Goal: Information Seeking & Learning: Learn about a topic

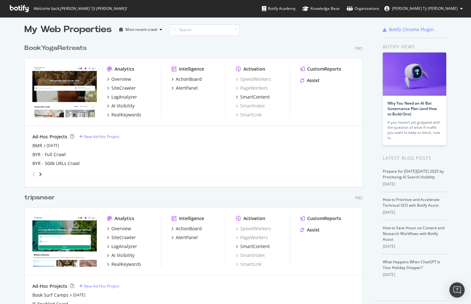
scroll to position [25, 0]
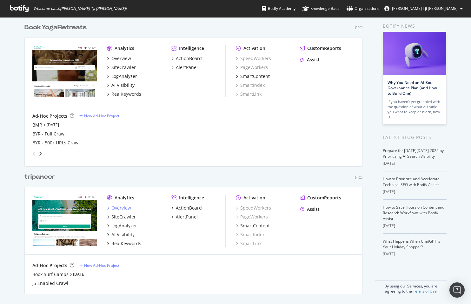
click at [114, 205] on div "Overview" at bounding box center [121, 208] width 20 height 6
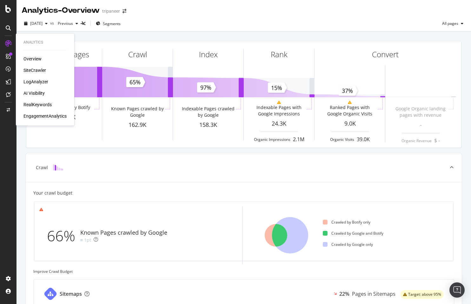
click at [28, 58] on div "Overview" at bounding box center [33, 59] width 18 height 6
click at [37, 69] on div "SiteCrawler" at bounding box center [35, 70] width 23 height 6
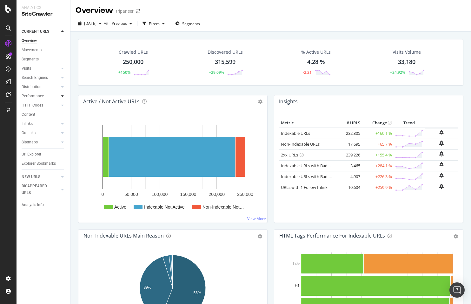
click at [60, 96] on div at bounding box center [62, 96] width 6 height 6
click at [64, 78] on div at bounding box center [62, 77] width 6 height 6
click at [63, 78] on icon at bounding box center [62, 78] width 3 height 4
click at [61, 95] on icon at bounding box center [62, 96] width 3 height 4
click at [31, 122] on div "Insights" at bounding box center [31, 123] width 14 height 7
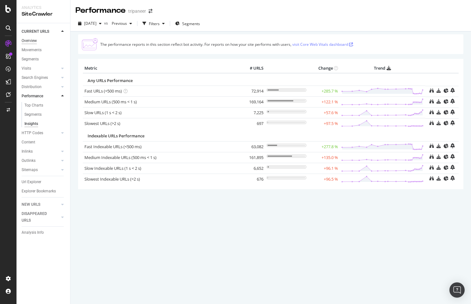
click at [35, 39] on div "Overview" at bounding box center [29, 40] width 15 height 7
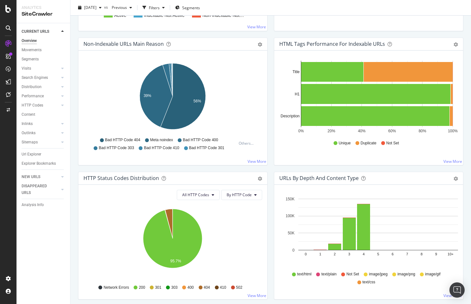
scroll to position [221, 0]
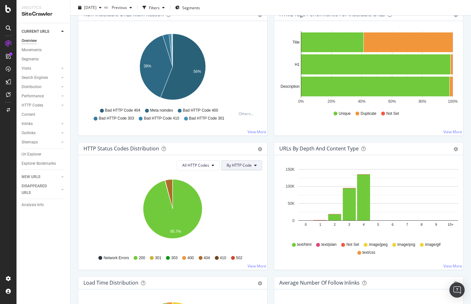
click at [257, 167] on button "By HTTP Code" at bounding box center [241, 165] width 41 height 10
click at [211, 162] on button "All HTTP Codes" at bounding box center [198, 165] width 43 height 10
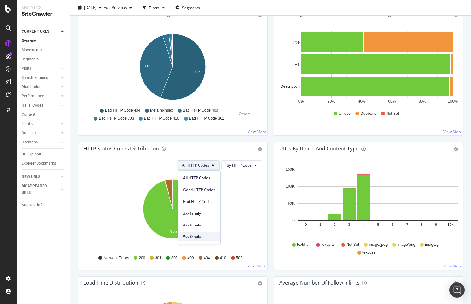
click at [194, 239] on span "5xx family" at bounding box center [199, 237] width 32 height 6
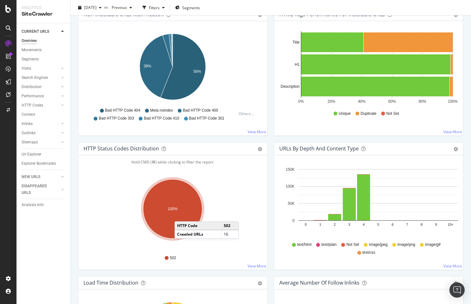
click at [181, 215] on ellipse "A chart." at bounding box center [172, 208] width 59 height 59
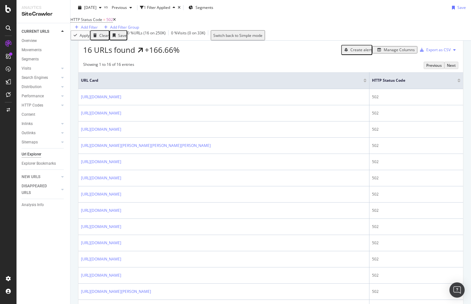
scroll to position [134, 0]
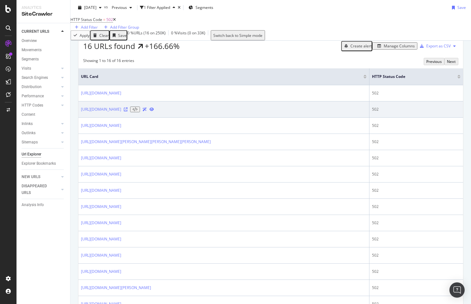
click at [128, 111] on icon at bounding box center [126, 109] width 4 height 4
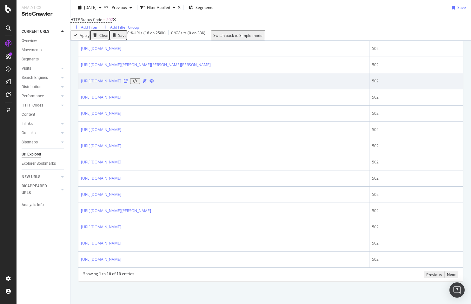
scroll to position [263, 0]
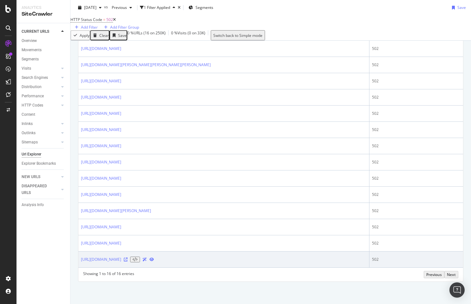
click at [128, 259] on icon at bounding box center [126, 259] width 4 height 4
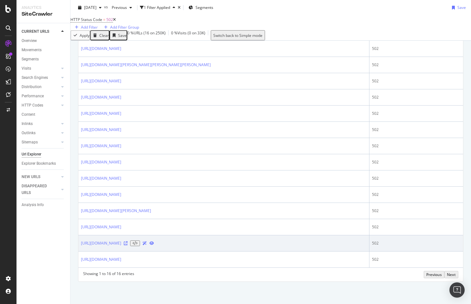
click at [128, 241] on icon at bounding box center [126, 243] width 4 height 4
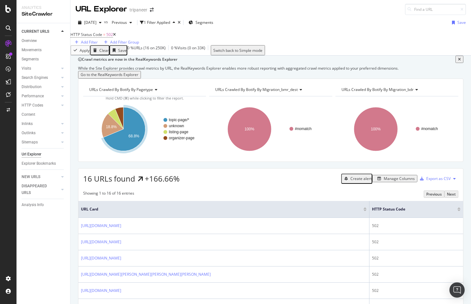
scroll to position [0, 0]
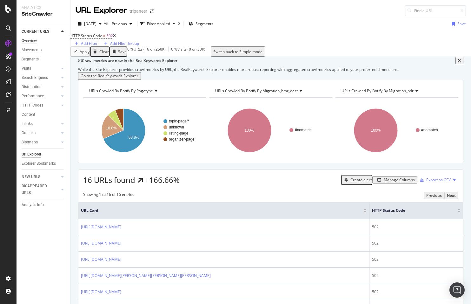
click at [32, 40] on div "Overview" at bounding box center [29, 40] width 15 height 7
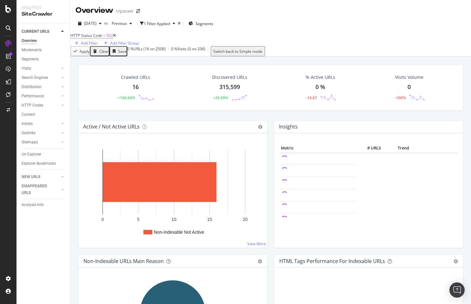
click at [116, 37] on icon at bounding box center [114, 36] width 3 height 4
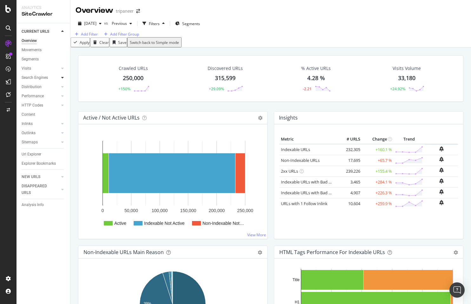
click at [63, 79] on icon at bounding box center [62, 78] width 3 height 4
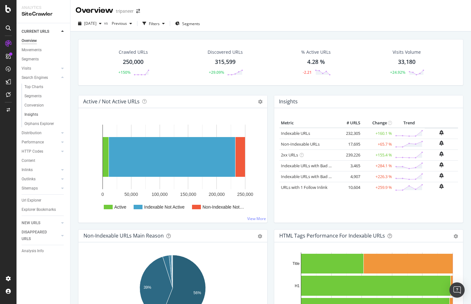
click at [38, 112] on link "Insights" at bounding box center [44, 114] width 41 height 7
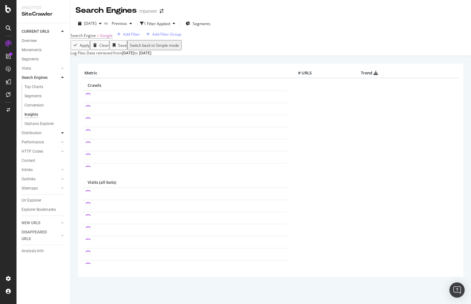
click at [61, 132] on div at bounding box center [62, 133] width 6 height 6
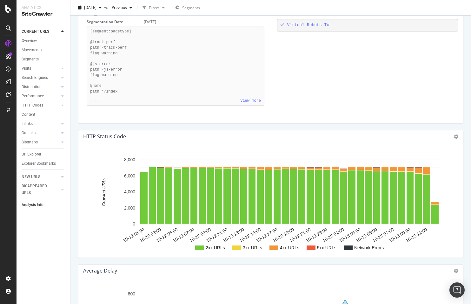
scroll to position [566, 0]
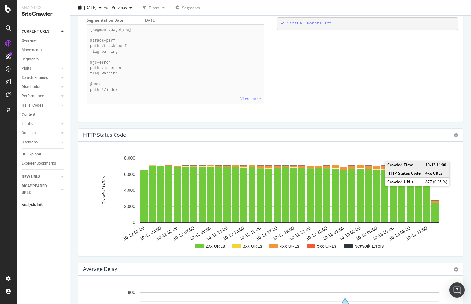
click at [427, 165] on rect "A chart." at bounding box center [426, 168] width 7 height 7
click at [426, 166] on rect "A chart." at bounding box center [426, 168] width 5 height 5
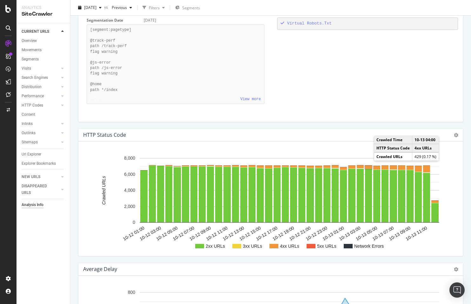
click at [367, 165] on rect "A chart." at bounding box center [368, 166] width 7 height 3
click at [60, 95] on div at bounding box center [62, 96] width 6 height 6
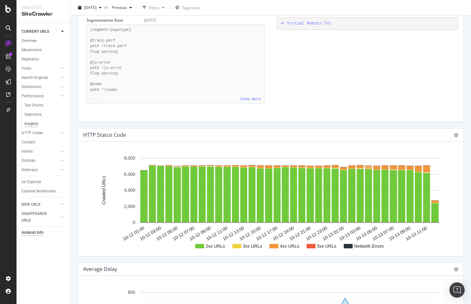
click at [32, 122] on div "Insights" at bounding box center [31, 123] width 14 height 7
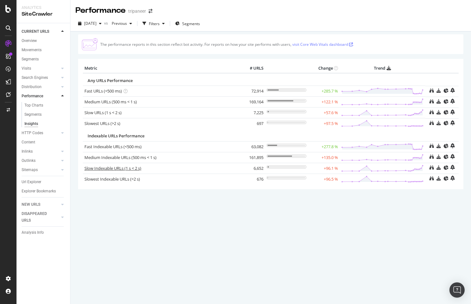
click at [119, 169] on link "Slow Indexable URLs (1 s < 2 s)" at bounding box center [112, 168] width 57 height 6
click at [102, 23] on icon "button" at bounding box center [100, 24] width 3 height 4
click at [104, 60] on div "[DATE]" at bounding box center [102, 58] width 34 height 6
click at [119, 169] on link "Slow Indexable URLs (1 s < 2 s)" at bounding box center [112, 168] width 57 height 6
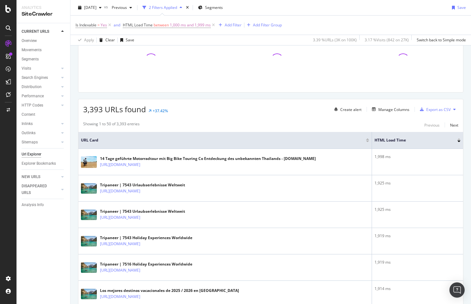
scroll to position [101, 0]
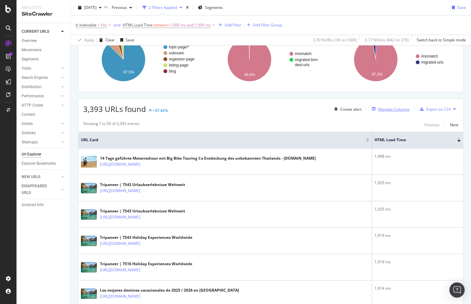
click at [390, 110] on div "Manage Columns" at bounding box center [394, 108] width 31 height 5
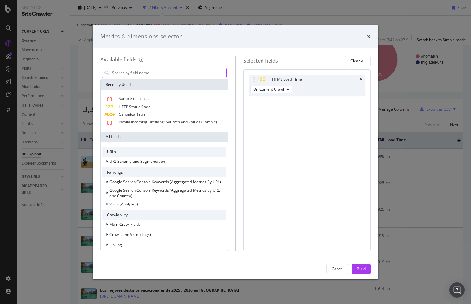
click at [165, 74] on input "modal" at bounding box center [168, 73] width 115 height 10
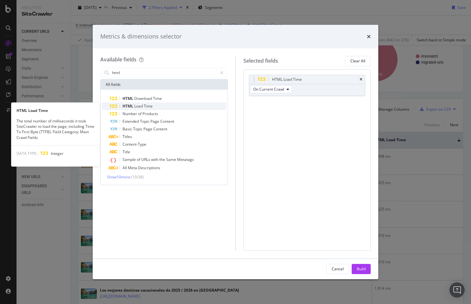
type input "html"
click at [150, 107] on span "Time" at bounding box center [148, 105] width 9 height 5
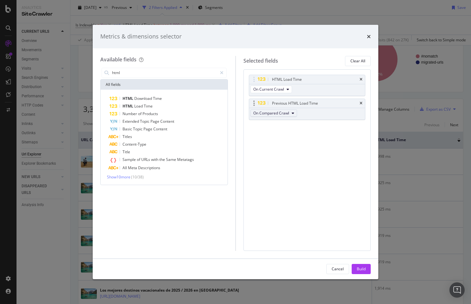
click at [280, 113] on span "On Compared Crawl" at bounding box center [271, 112] width 36 height 5
click at [360, 266] on div "Build" at bounding box center [361, 268] width 9 height 5
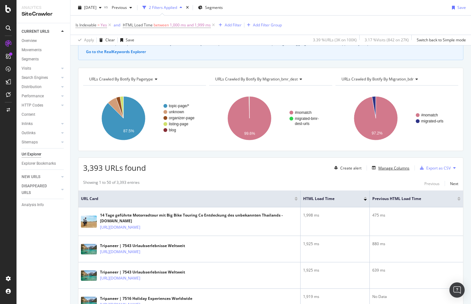
scroll to position [60, 0]
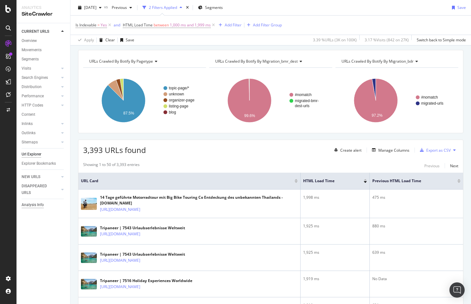
click at [28, 204] on div "Analysis Info" at bounding box center [33, 204] width 22 height 7
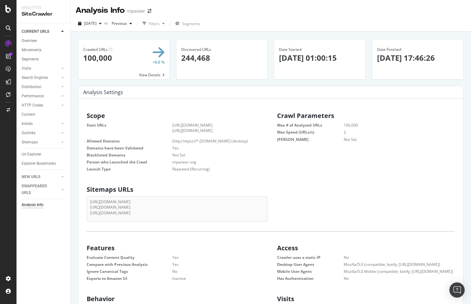
drag, startPoint x: 342, startPoint y: 130, endPoint x: 349, endPoint y: 131, distance: 7.1
click at [348, 131] on dl "Max # of Analyzed URLs 100,000 Max Speed (URLs/s) 2 Max Depth Not Set" at bounding box center [366, 131] width 178 height 19
click at [356, 132] on dd "2" at bounding box center [391, 131] width 127 height 5
drag, startPoint x: 355, startPoint y: 132, endPoint x: 327, endPoint y: 132, distance: 27.3
click at [328, 132] on dl "Max # of Analyzed URLs 100,000 Max Speed (URLs/s) 2 Max Depth Not Set" at bounding box center [366, 131] width 178 height 19
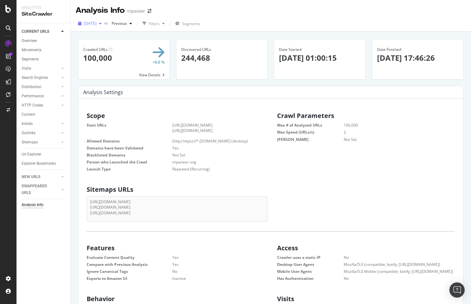
click at [94, 22] on span "2025 Oct. 4th" at bounding box center [90, 23] width 12 height 5
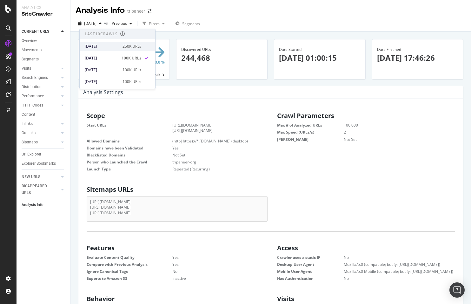
click at [103, 46] on div "[DATE]" at bounding box center [102, 47] width 34 height 6
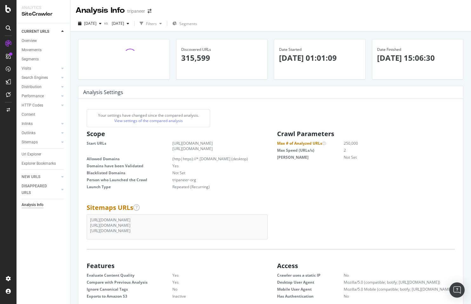
drag, startPoint x: 300, startPoint y: 151, endPoint x: 321, endPoint y: 151, distance: 20.6
click at [321, 151] on dt "Max Speed (URLs/s)" at bounding box center [310, 149] width 67 height 5
click at [308, 152] on dt "Max Speed (URLs/s)" at bounding box center [310, 149] width 67 height 5
drag, startPoint x: 300, startPoint y: 151, endPoint x: 311, endPoint y: 151, distance: 11.4
click at [311, 151] on dt "Max Speed (URLs/s)" at bounding box center [310, 149] width 67 height 5
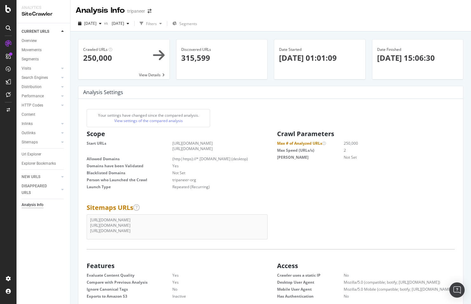
click at [311, 151] on dt "Max Speed (URLs/s)" at bounding box center [310, 149] width 67 height 5
drag, startPoint x: 349, startPoint y: 149, endPoint x: 340, endPoint y: 150, distance: 8.9
click at [340, 150] on dl "Max # of Analyzed URLs 250,000 Max Speed (URLs/s) 2 Max Depth Not Set" at bounding box center [366, 149] width 178 height 19
click at [364, 151] on dd "2" at bounding box center [391, 149] width 127 height 5
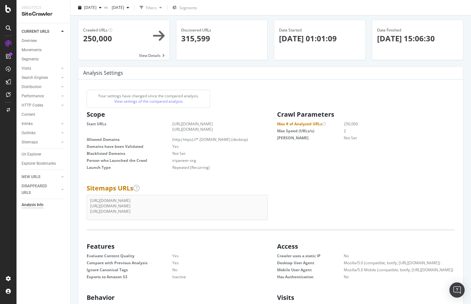
scroll to position [21, 0]
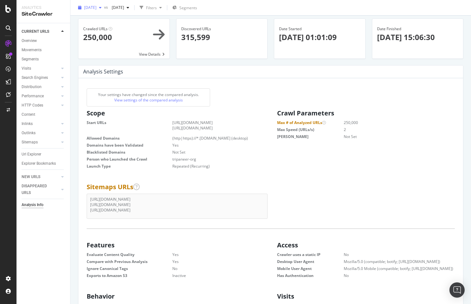
click at [97, 8] on span "[DATE]" at bounding box center [90, 7] width 12 height 5
click at [105, 27] on div "2025 Aug. 23rd" at bounding box center [102, 29] width 34 height 6
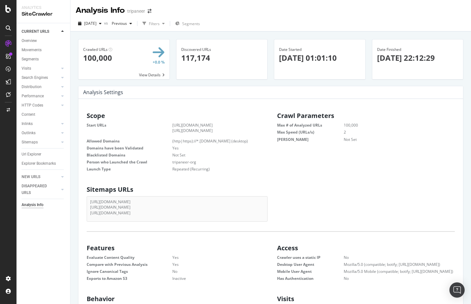
drag, startPoint x: 349, startPoint y: 131, endPoint x: 328, endPoint y: 132, distance: 21.6
click at [330, 132] on dl "Max # of Analyzed URLs 100,000 Max Speed (URLs/s) 2 Max Depth Not Set" at bounding box center [366, 131] width 178 height 19
click at [312, 131] on dt "Max Speed (URLs/s)" at bounding box center [310, 131] width 67 height 5
click at [97, 22] on span "2025 Aug. 23rd" at bounding box center [90, 23] width 12 height 5
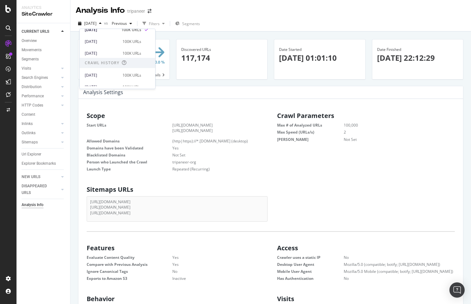
scroll to position [100, 0]
click at [108, 53] on div "2025 Aug. 9th" at bounding box center [102, 52] width 34 height 6
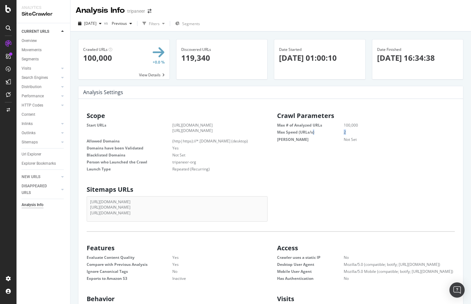
drag, startPoint x: 296, startPoint y: 131, endPoint x: 356, endPoint y: 132, distance: 59.4
click at [356, 132] on dl "Max # of Analyzed URLs 100,000 Max Speed (URLs/s) 2 Max Depth Not Set" at bounding box center [366, 131] width 178 height 19
click at [356, 132] on dd "2" at bounding box center [391, 131] width 127 height 5
click at [104, 23] on div "button" at bounding box center [101, 24] width 8 height 4
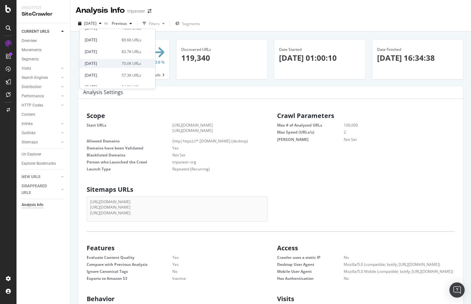
click at [105, 66] on div "2024 Dec. 29th 70.0K URLs" at bounding box center [118, 63] width 76 height 9
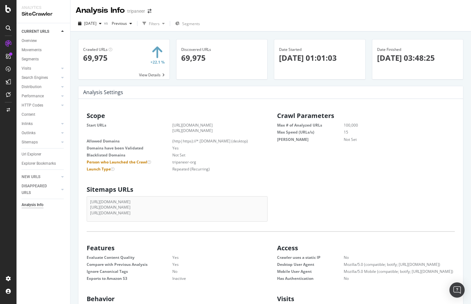
drag, startPoint x: 356, startPoint y: 131, endPoint x: 334, endPoint y: 131, distance: 22.6
click at [337, 131] on dl "Max # of Analyzed URLs 100,000 Max Speed (URLs/s) 15 Max Depth Not Set" at bounding box center [366, 131] width 178 height 19
click at [333, 131] on dt "Max Speed (URLs/s)" at bounding box center [310, 131] width 67 height 5
click at [97, 24] on span "2024 Dec. 29th" at bounding box center [90, 23] width 12 height 5
click at [133, 47] on div "250K URLs" at bounding box center [132, 47] width 19 height 6
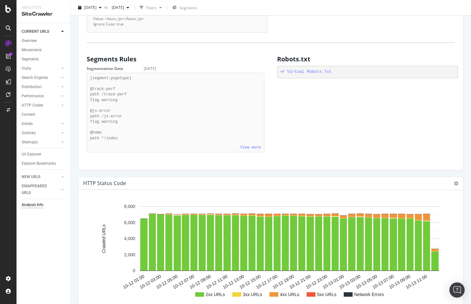
scroll to position [517, 0]
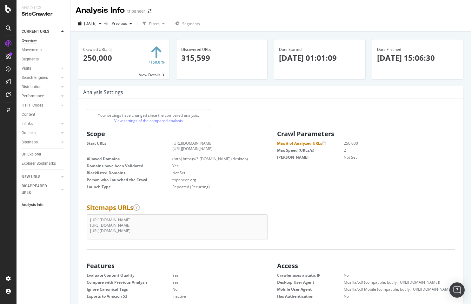
click at [35, 40] on div "Overview" at bounding box center [29, 40] width 15 height 7
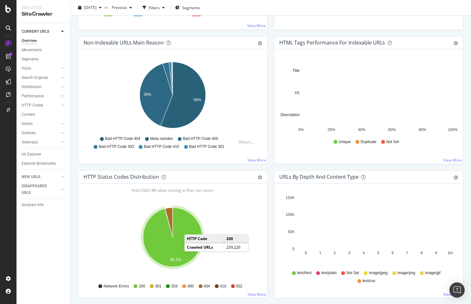
scroll to position [206, 0]
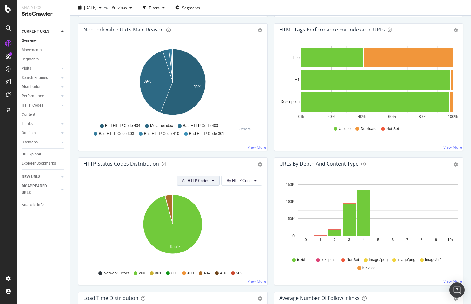
click at [197, 178] on span "All HTTP Codes" at bounding box center [195, 180] width 27 height 5
click at [195, 243] on div "4xx family" at bounding box center [199, 239] width 42 height 9
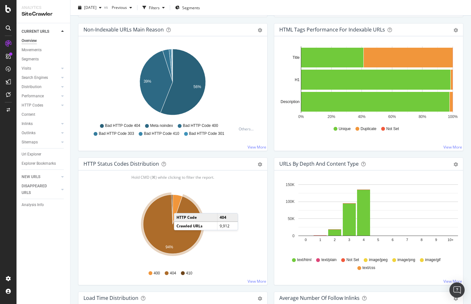
click at [189, 226] on td "Crawled URLs" at bounding box center [195, 225] width 43 height 8
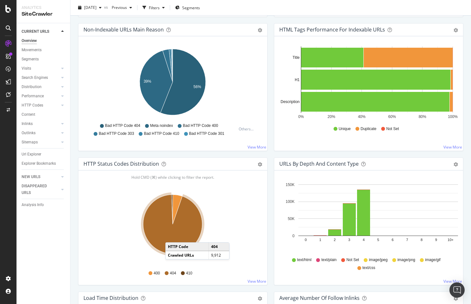
drag, startPoint x: 172, startPoint y: 236, endPoint x: 240, endPoint y: 222, distance: 69.6
click at [172, 236] on icon "A chart." at bounding box center [172, 223] width 59 height 59
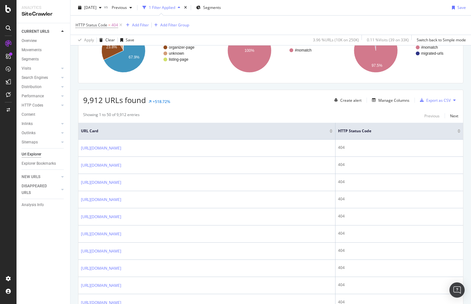
scroll to position [111, 0]
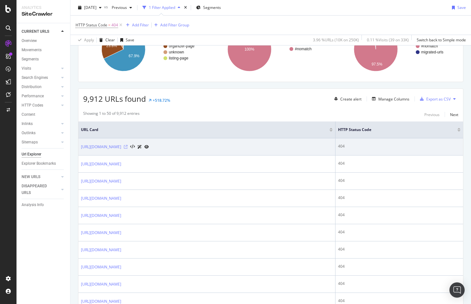
click at [128, 145] on icon at bounding box center [126, 147] width 4 height 4
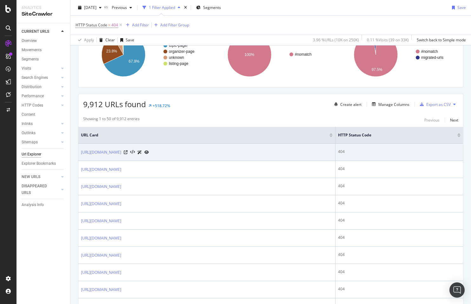
scroll to position [105, 0]
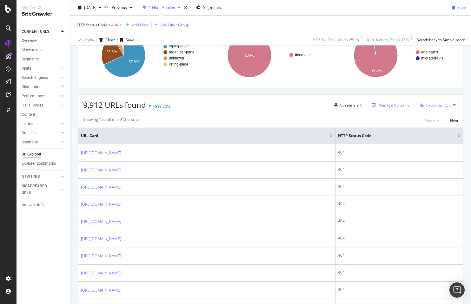
click at [381, 103] on div "Manage Columns" at bounding box center [394, 104] width 31 height 5
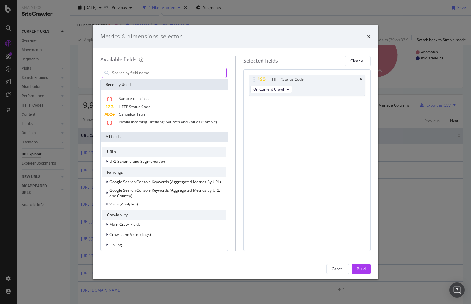
click at [167, 70] on input "modal" at bounding box center [168, 73] width 115 height 10
click at [147, 97] on span "Sample of Inlinks" at bounding box center [134, 98] width 30 height 5
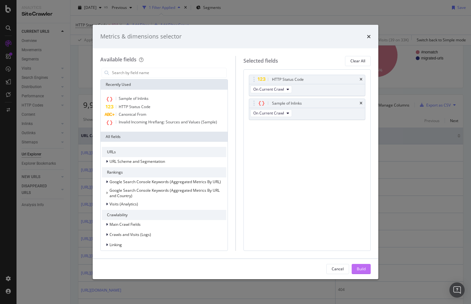
click at [364, 266] on div "Build" at bounding box center [361, 268] width 9 height 5
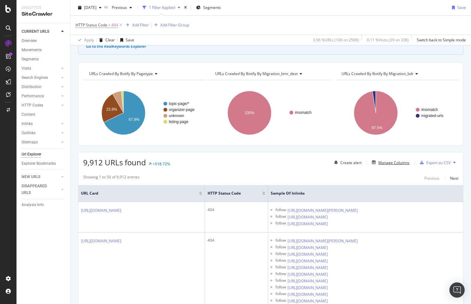
scroll to position [50, 0]
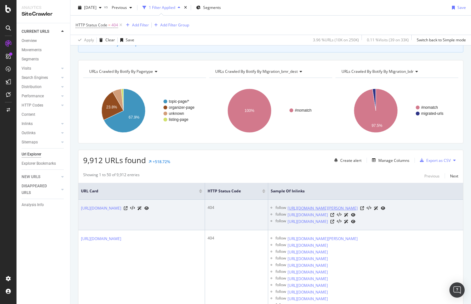
click at [358, 211] on link "https://www.tripaneer.com/la-crisalida-retreats/4-day-refreshing-yoga-retreat-i…" at bounding box center [323, 208] width 70 height 6
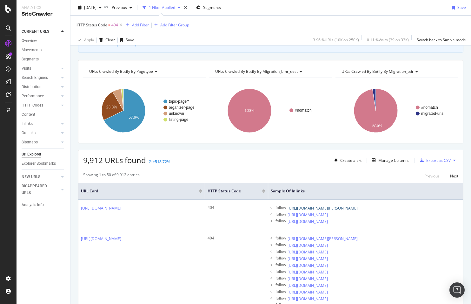
scroll to position [52, 0]
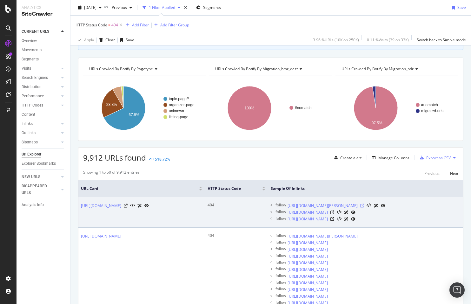
click at [364, 207] on icon at bounding box center [363, 206] width 4 height 4
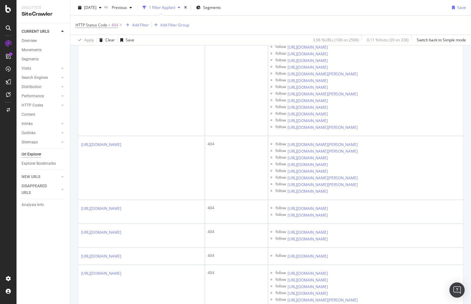
scroll to position [554, 0]
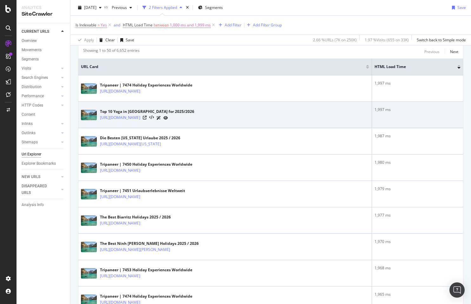
scroll to position [177, 0]
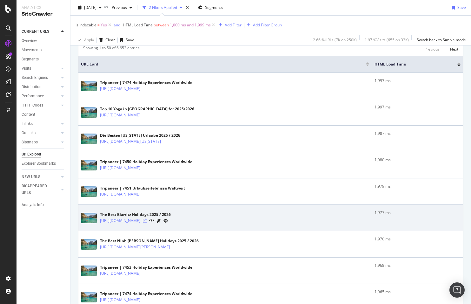
click at [147, 221] on icon at bounding box center [145, 221] width 4 height 4
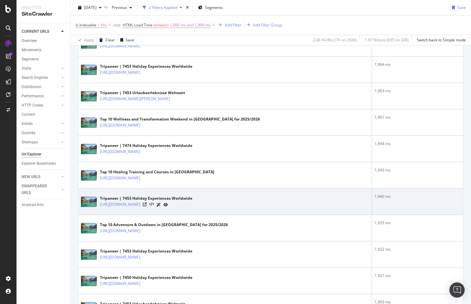
scroll to position [442, 0]
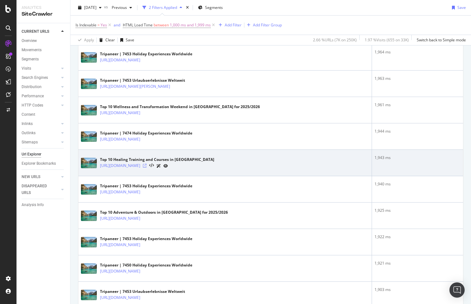
click at [147, 166] on icon at bounding box center [145, 166] width 4 height 4
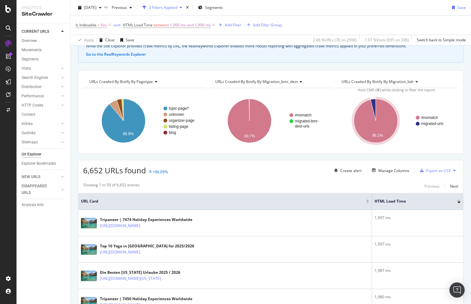
scroll to position [49, 0]
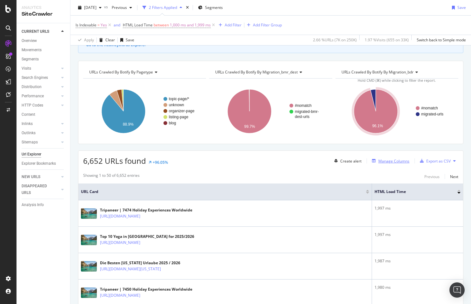
click at [396, 160] on div "Manage Columns" at bounding box center [394, 160] width 31 height 5
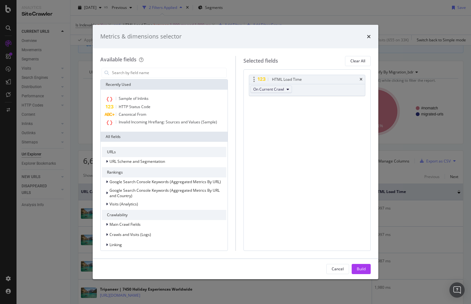
click at [278, 91] on span "On Current Crawl" at bounding box center [268, 88] width 31 height 5
click at [280, 111] on span "On Compared Crawl" at bounding box center [274, 113] width 36 height 6
click at [364, 270] on div "Build" at bounding box center [361, 268] width 9 height 5
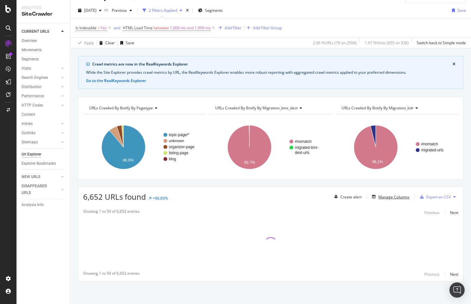
scroll to position [13, 0]
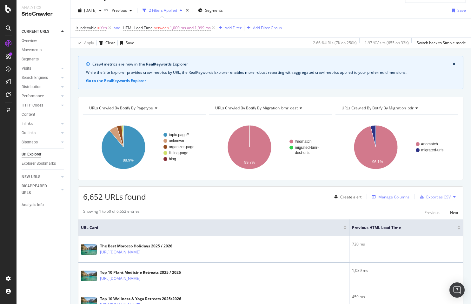
click at [390, 197] on div "Manage Columns" at bounding box center [394, 196] width 31 height 5
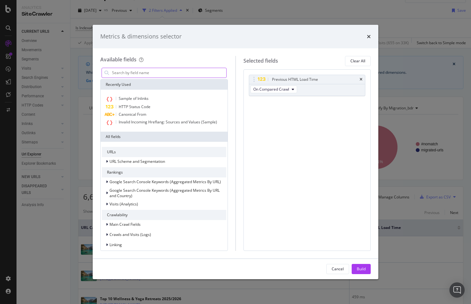
click at [162, 75] on input "modal" at bounding box center [168, 73] width 115 height 10
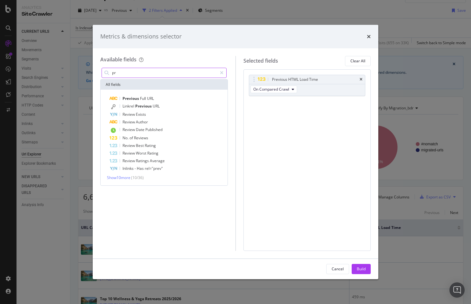
type input "p"
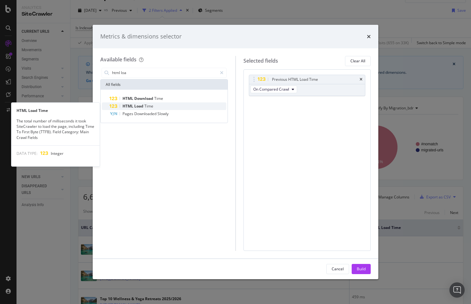
type input "html loa"
click at [184, 104] on div "HTML Load Time" at bounding box center [168, 106] width 117 height 8
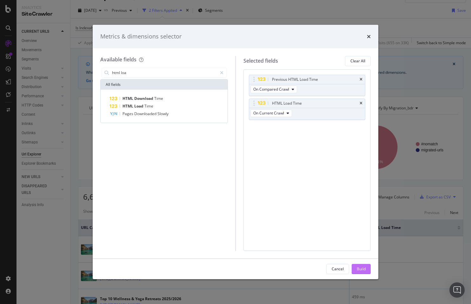
click at [358, 269] on div "Build" at bounding box center [361, 268] width 9 height 5
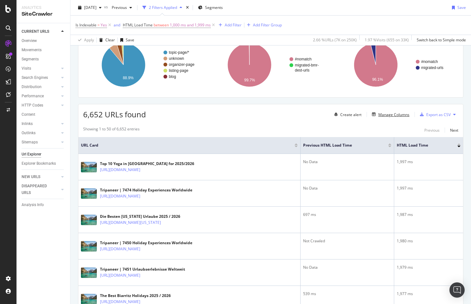
scroll to position [96, 0]
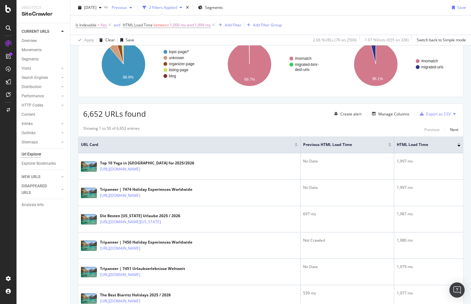
click at [127, 8] on span "Previous" at bounding box center [118, 7] width 18 height 5
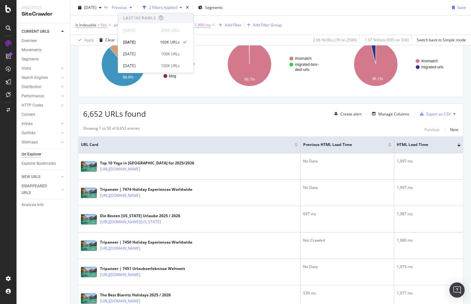
click at [127, 8] on span "Previous" at bounding box center [118, 7] width 18 height 5
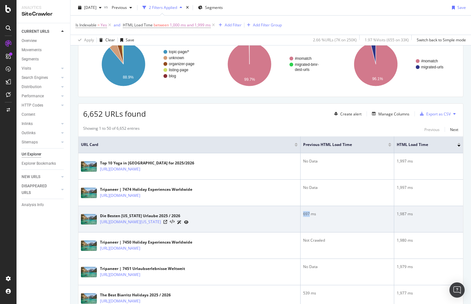
drag, startPoint x: 304, startPoint y: 214, endPoint x: 310, endPoint y: 214, distance: 6.4
click at [309, 214] on div "697 ms" at bounding box center [347, 214] width 88 height 6
click at [313, 214] on div "697 ms" at bounding box center [347, 214] width 88 height 6
drag, startPoint x: 418, startPoint y: 213, endPoint x: 398, endPoint y: 213, distance: 19.7
click at [398, 213] on div "1,987 ms" at bounding box center [429, 214] width 64 height 6
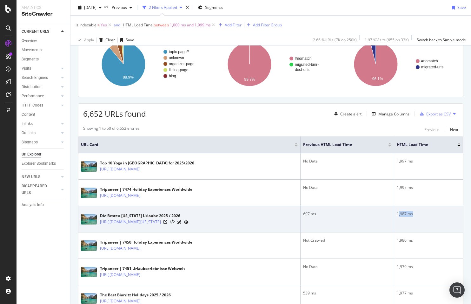
click at [407, 213] on div "1,987 ms" at bounding box center [429, 214] width 64 height 6
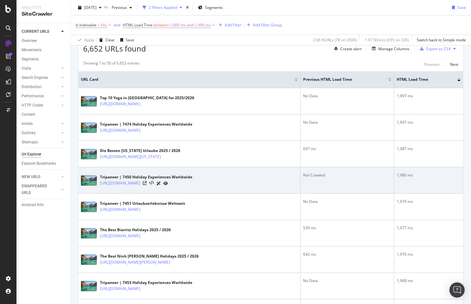
scroll to position [161, 0]
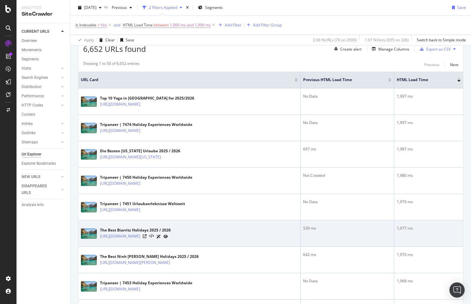
click at [315, 230] on div "539 ms" at bounding box center [347, 228] width 88 height 6
click at [416, 228] on div "1,977 ms" at bounding box center [429, 228] width 64 height 6
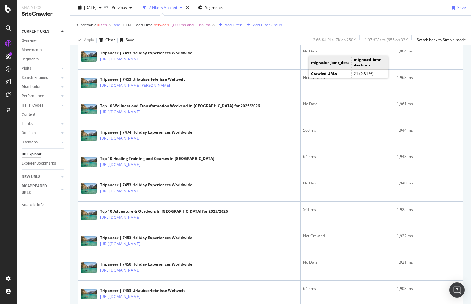
scroll to position [443, 0]
click at [370, 20] on div "Is Indexable = Yes and HTML Load Time between 1,000 ms and 1,999 ms Add Filter …" at bounding box center [271, 25] width 391 height 19
click at [11, 10] on div at bounding box center [8, 9] width 15 height 8
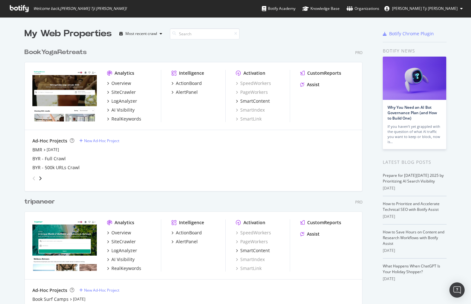
scroll to position [25, 0]
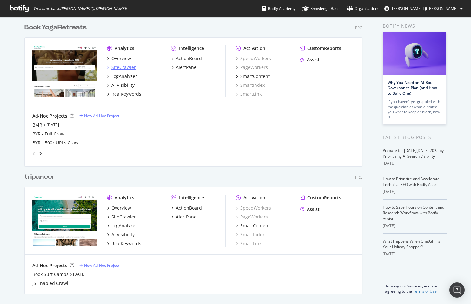
click at [119, 68] on div "SiteCrawler" at bounding box center [123, 67] width 24 height 6
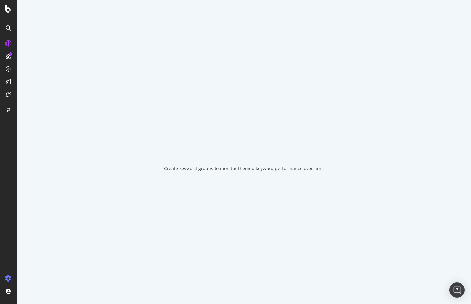
click at [8, 275] on icon at bounding box center [8, 278] width 6 height 6
click at [8, 277] on icon at bounding box center [8, 278] width 6 height 6
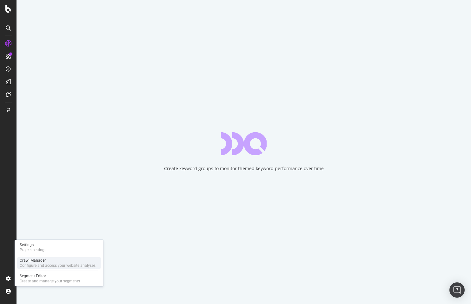
click at [24, 262] on div "Crawl Manager" at bounding box center [58, 260] width 76 height 5
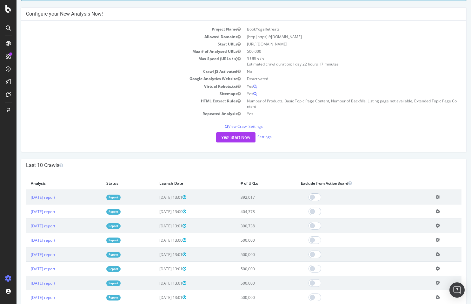
scroll to position [48, 0]
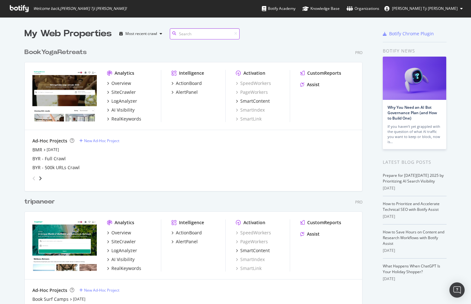
scroll to position [304, 471]
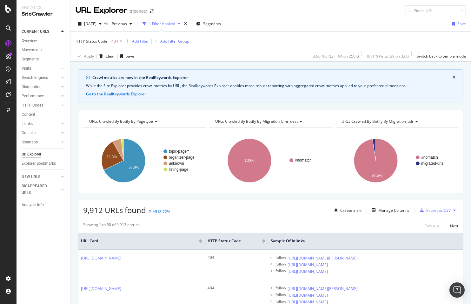
scroll to position [554, 0]
